Goal: Task Accomplishment & Management: Complete application form

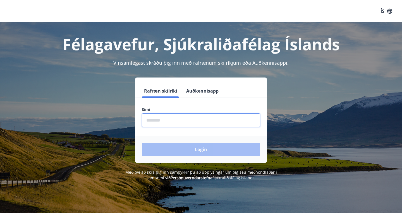
click at [152, 119] on input "phone" at bounding box center [201, 121] width 118 height 14
type input "********"
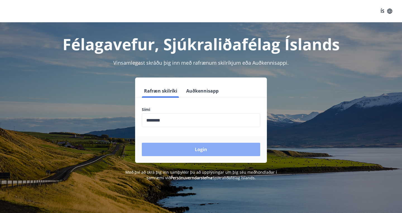
click at [203, 150] on button "Login" at bounding box center [201, 149] width 118 height 13
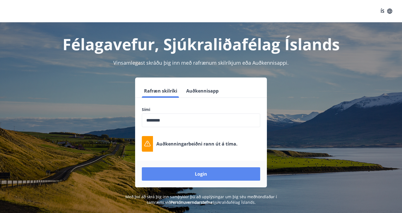
click at [198, 175] on button "Login" at bounding box center [201, 173] width 118 height 13
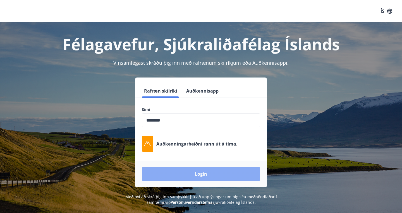
click at [198, 171] on button "Login" at bounding box center [201, 173] width 118 height 13
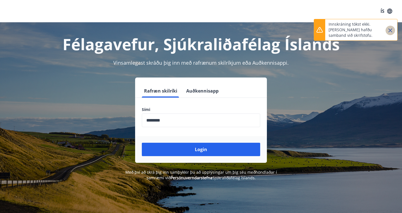
click at [389, 30] on icon "Close" at bounding box center [390, 30] width 7 height 7
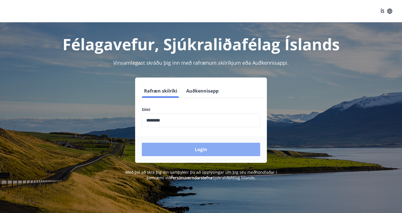
click at [208, 152] on button "Login" at bounding box center [201, 149] width 118 height 13
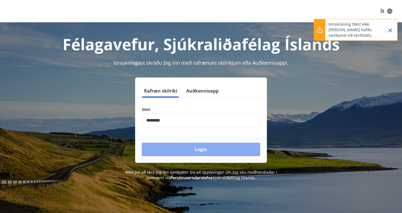
click at [201, 152] on button "Login" at bounding box center [201, 149] width 118 height 13
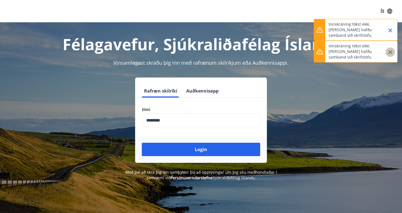
click at [390, 52] on icon "Close" at bounding box center [390, 52] width 4 height 4
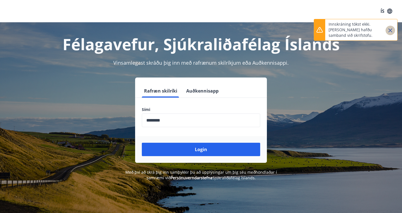
click at [391, 29] on icon "Close" at bounding box center [390, 30] width 7 height 7
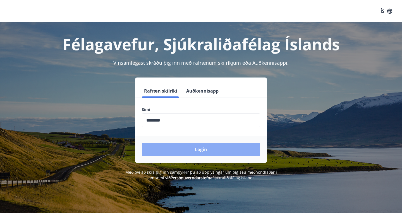
click at [201, 149] on button "Login" at bounding box center [201, 149] width 118 height 13
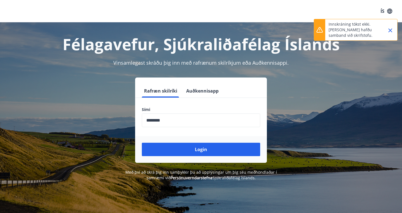
click at [389, 30] on icon "Close" at bounding box center [390, 30] width 7 height 7
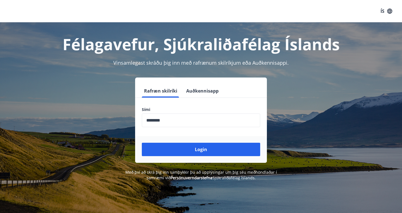
click at [389, 32] on div "Félagavefur, Sjúkraliðafélag Íslands" at bounding box center [201, 38] width 389 height 32
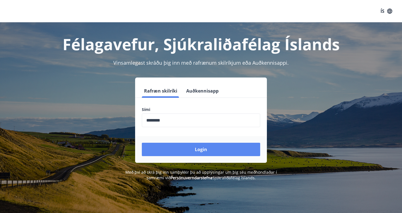
click at [199, 149] on button "Login" at bounding box center [201, 149] width 118 height 13
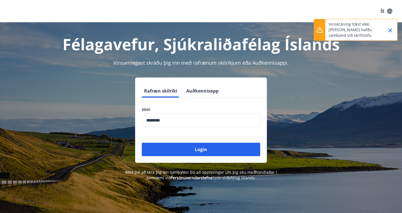
click at [390, 31] on icon "Close" at bounding box center [390, 30] width 4 height 4
